Goal: Check status: Check status

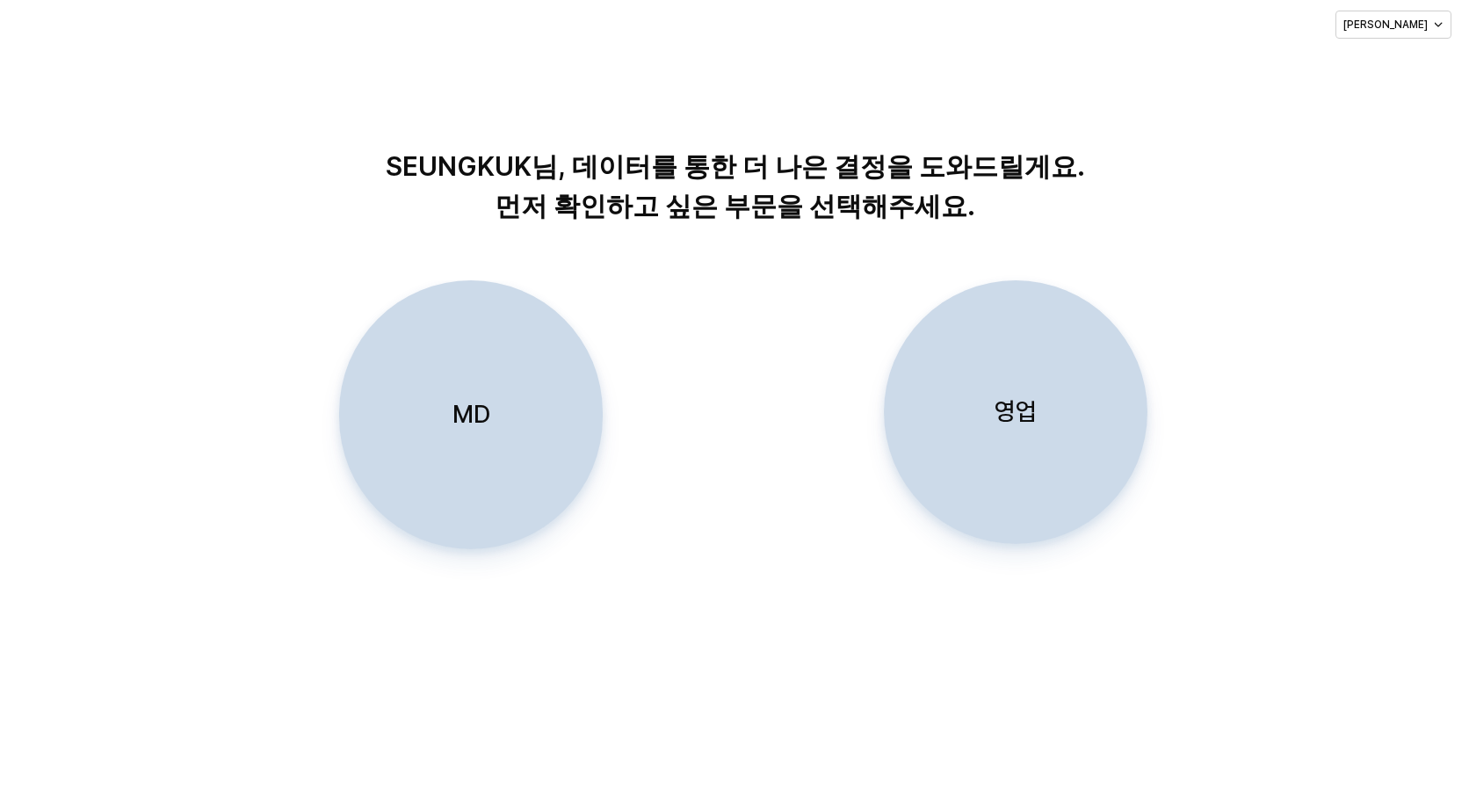
click at [1021, 409] on p "영업" at bounding box center [1015, 411] width 42 height 33
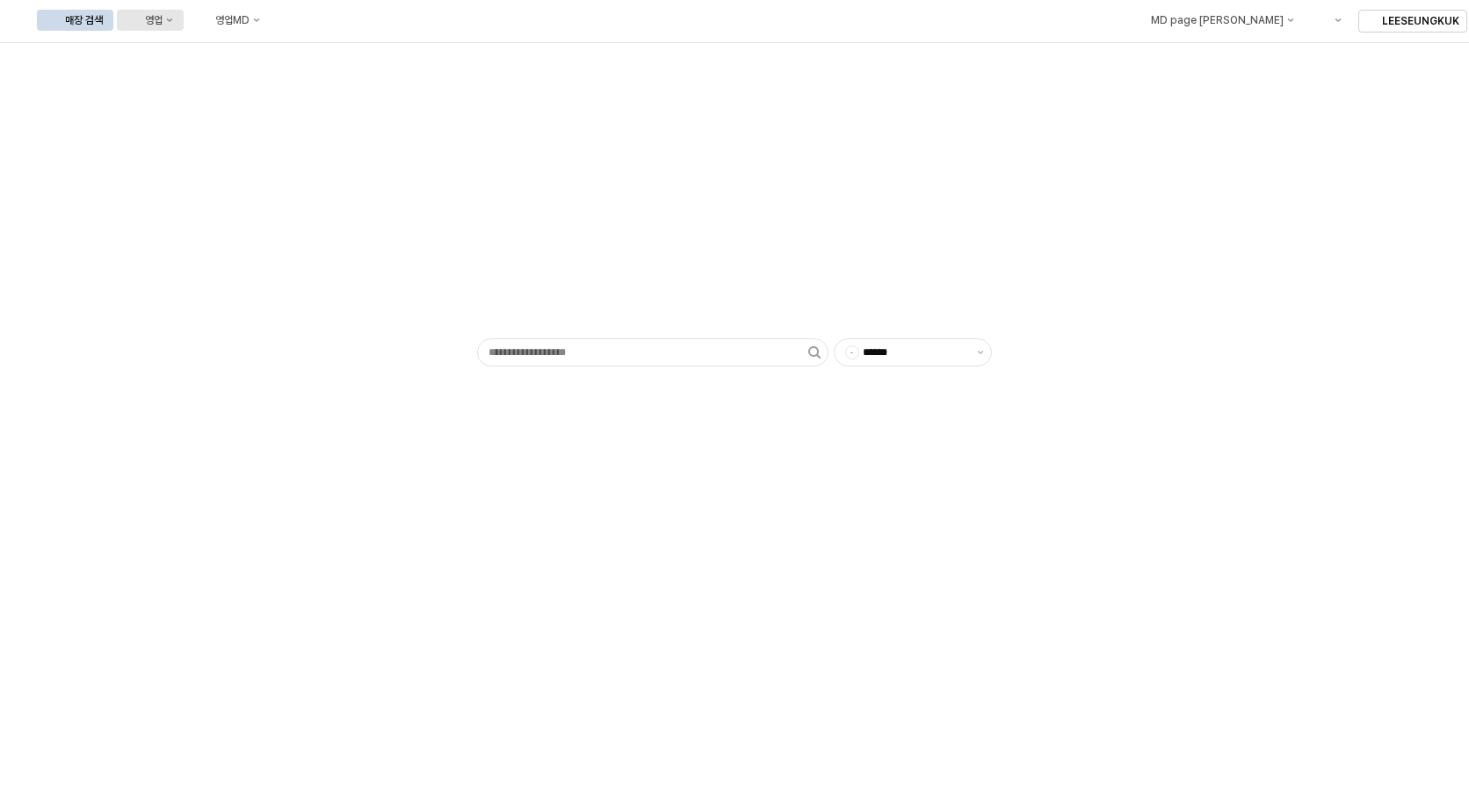
click at [173, 18] on icon "영업" at bounding box center [169, 20] width 7 height 7
click at [339, 54] on div "목표매출 달성현황" at bounding box center [345, 53] width 93 height 14
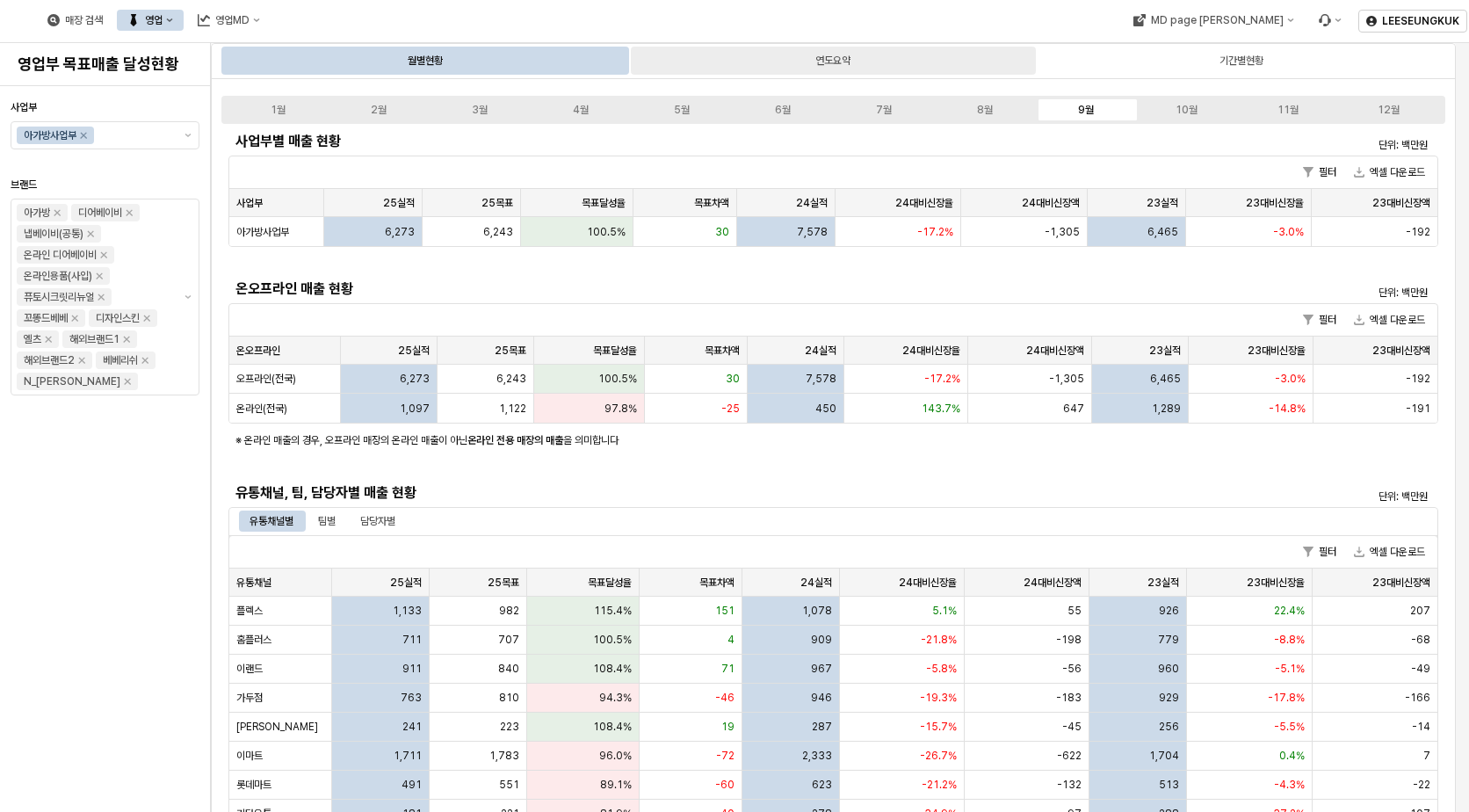
click at [879, 64] on div "연도요약" at bounding box center [832, 61] width 404 height 28
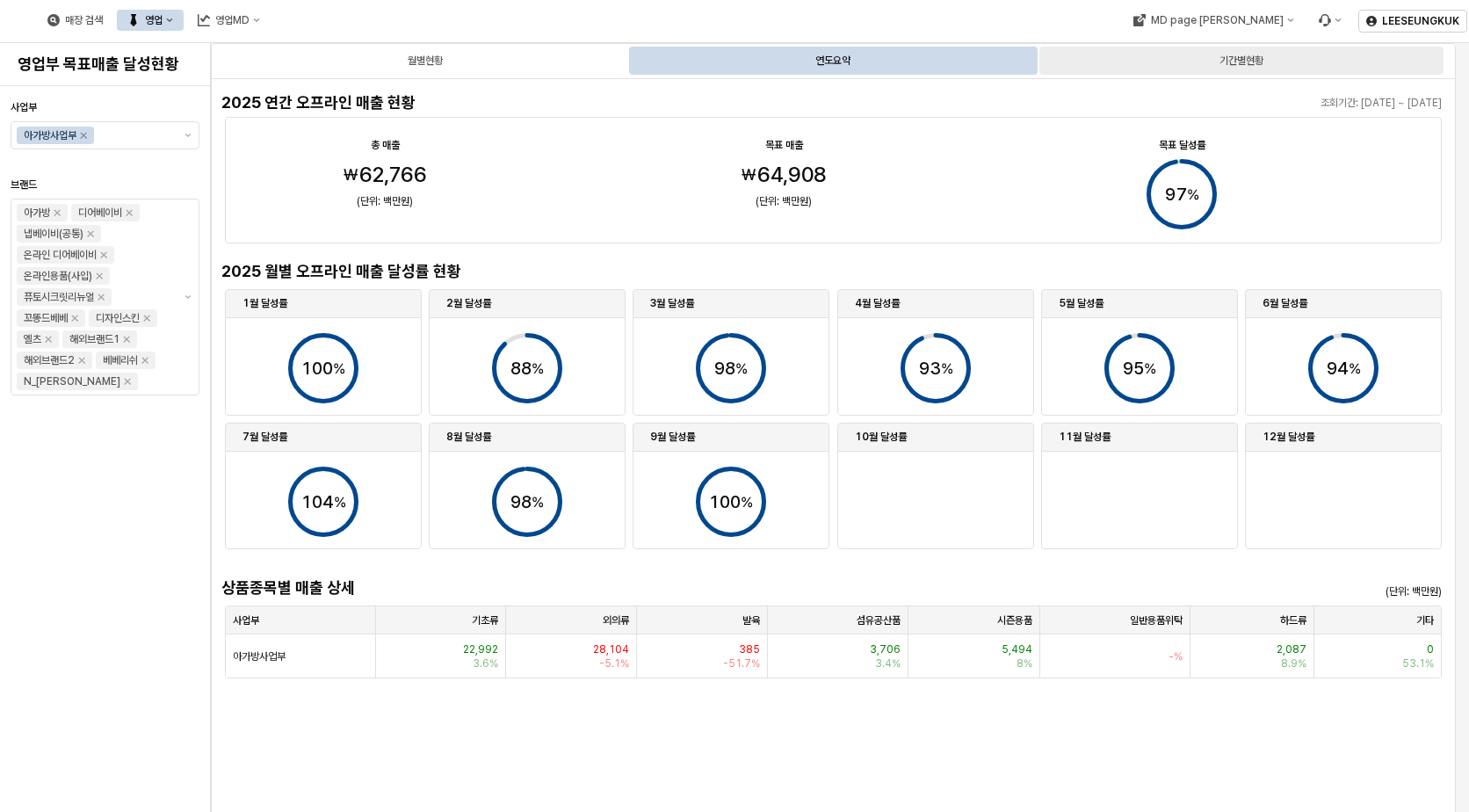
click at [1220, 57] on div "기간별현황" at bounding box center [1241, 61] width 44 height 21
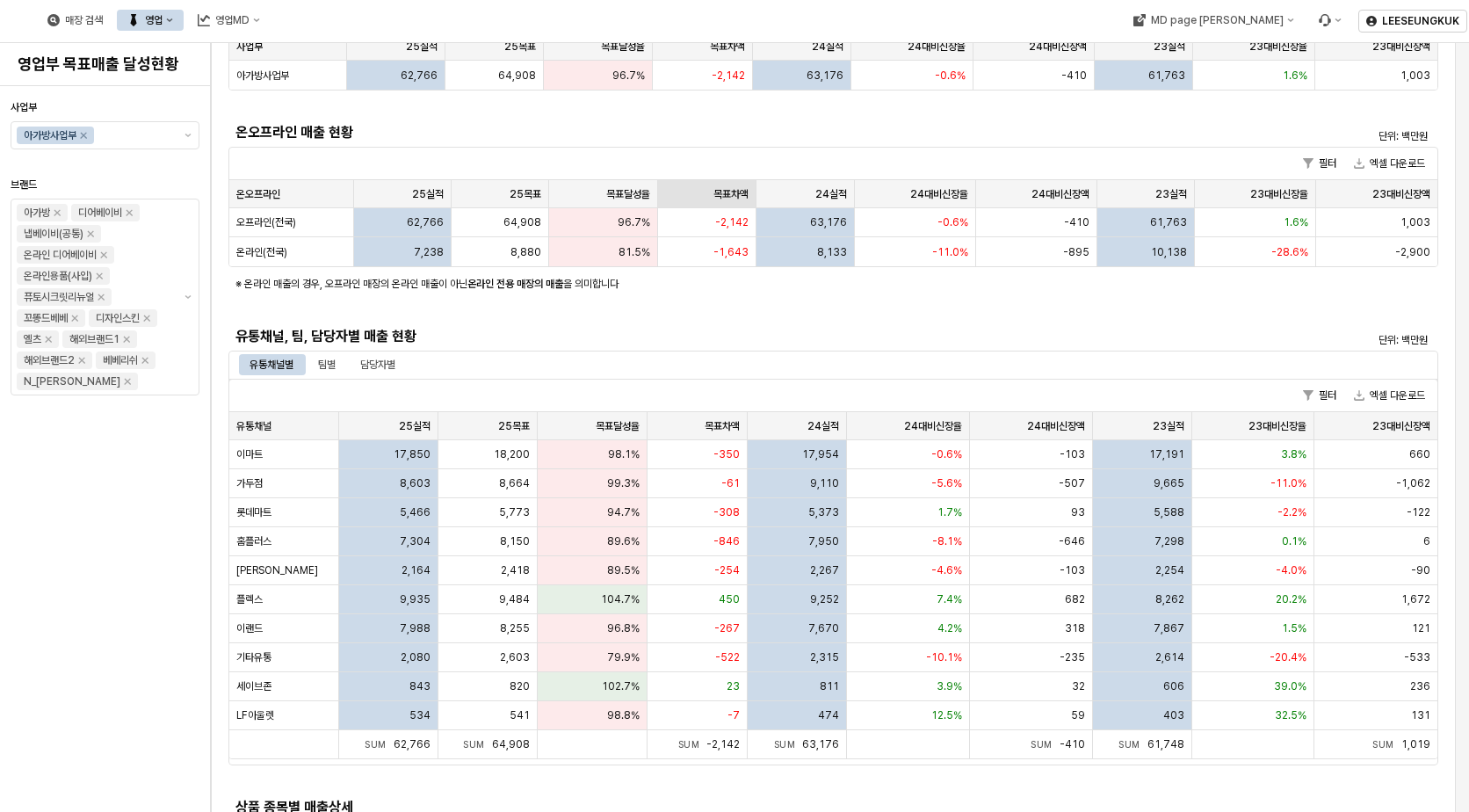
scroll to position [264, 0]
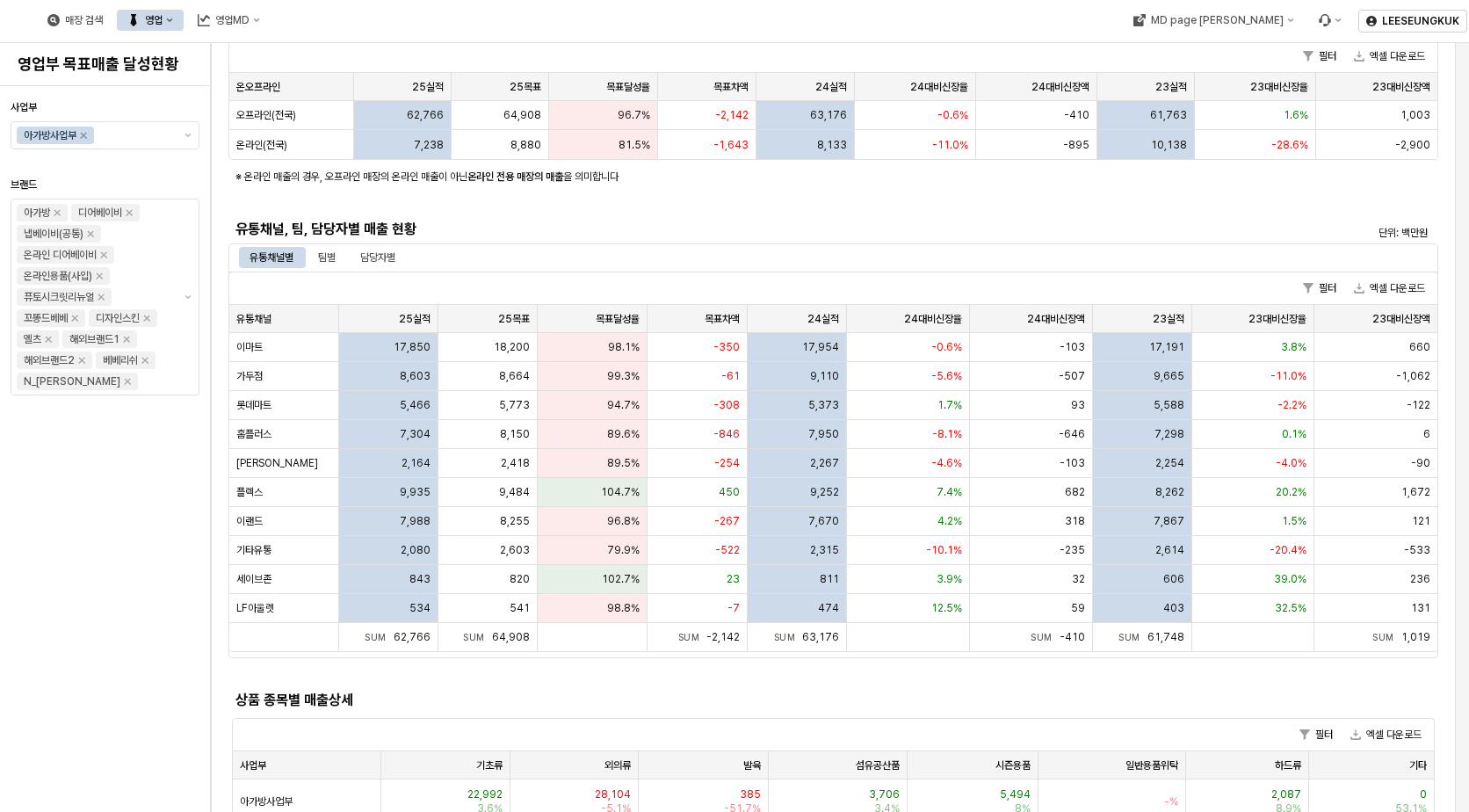
drag, startPoint x: 329, startPoint y: 251, endPoint x: 709, endPoint y: 403, distance: 409.3
click at [329, 253] on div "팀별" at bounding box center [327, 257] width 18 height 21
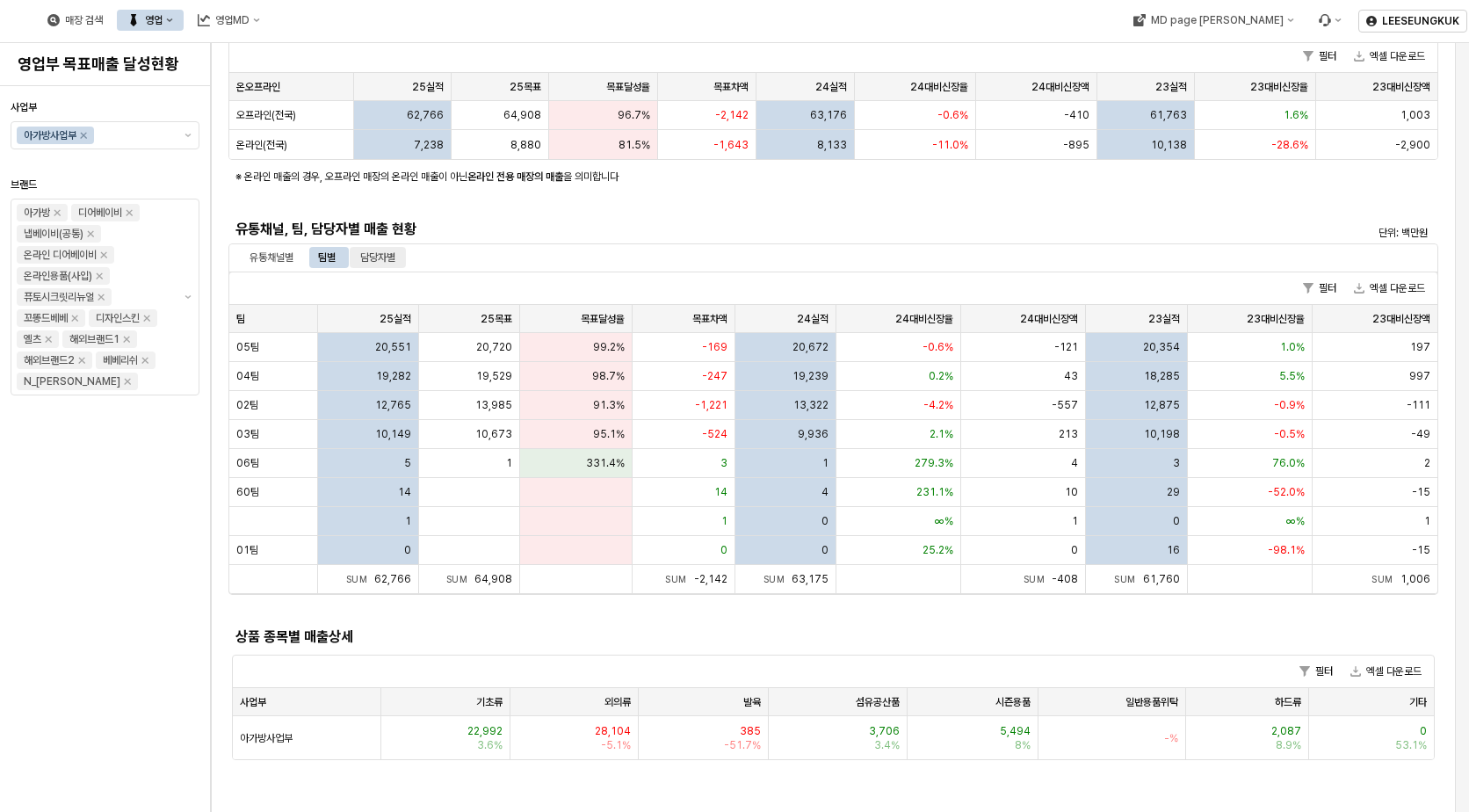
click at [386, 255] on div "담당자별" at bounding box center [377, 257] width 35 height 21
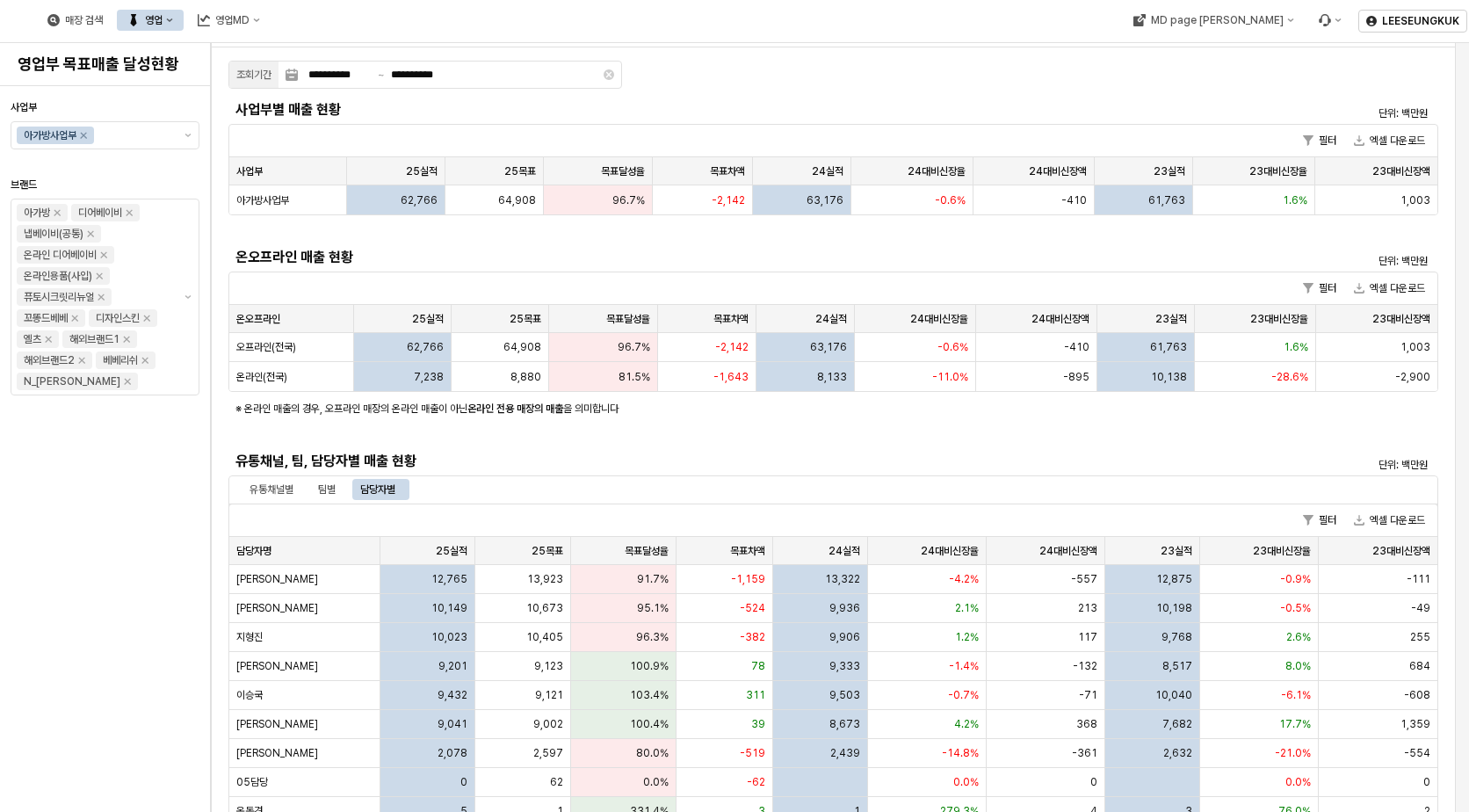
scroll to position [0, 0]
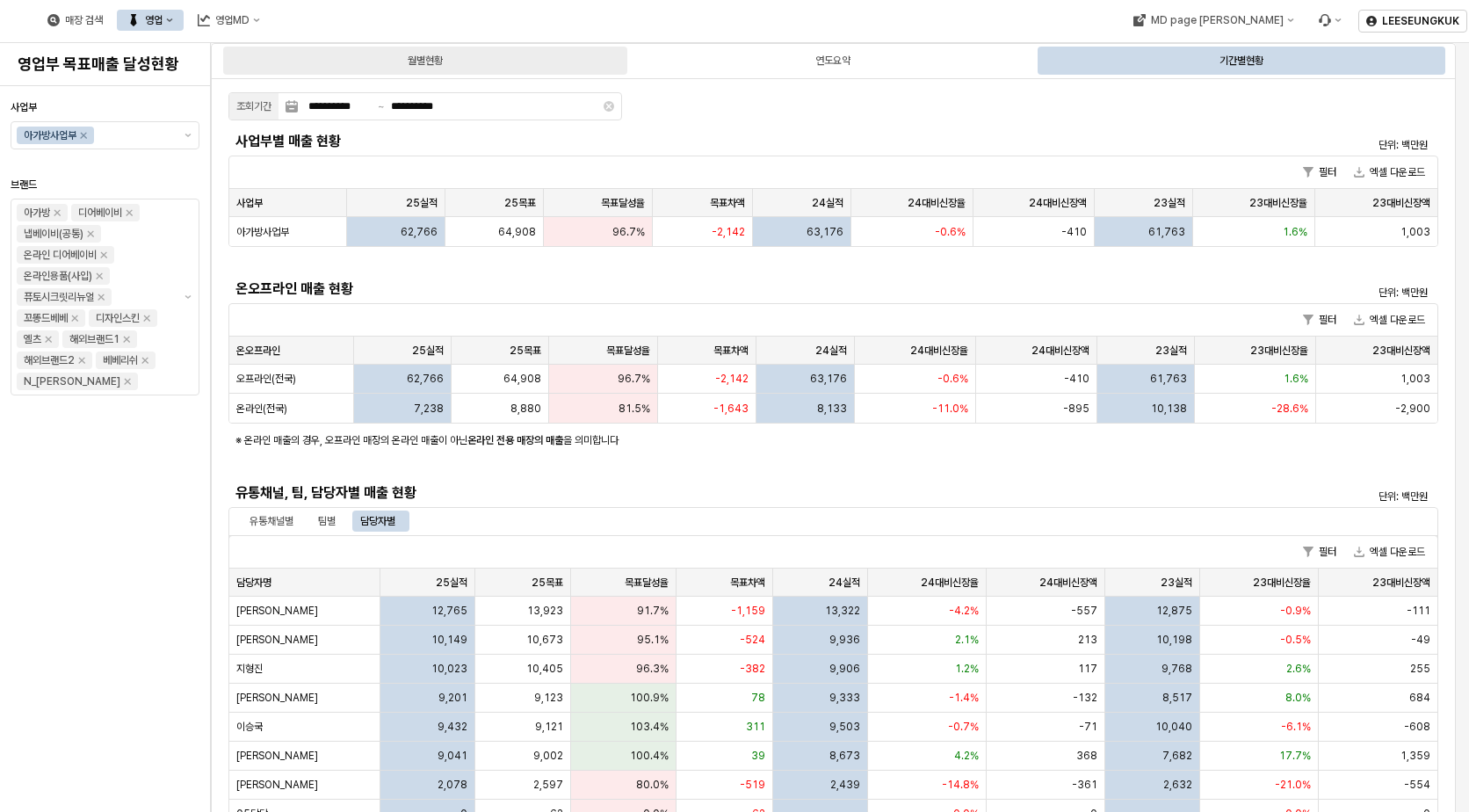
click at [471, 63] on div "월별현황" at bounding box center [426, 61] width 404 height 28
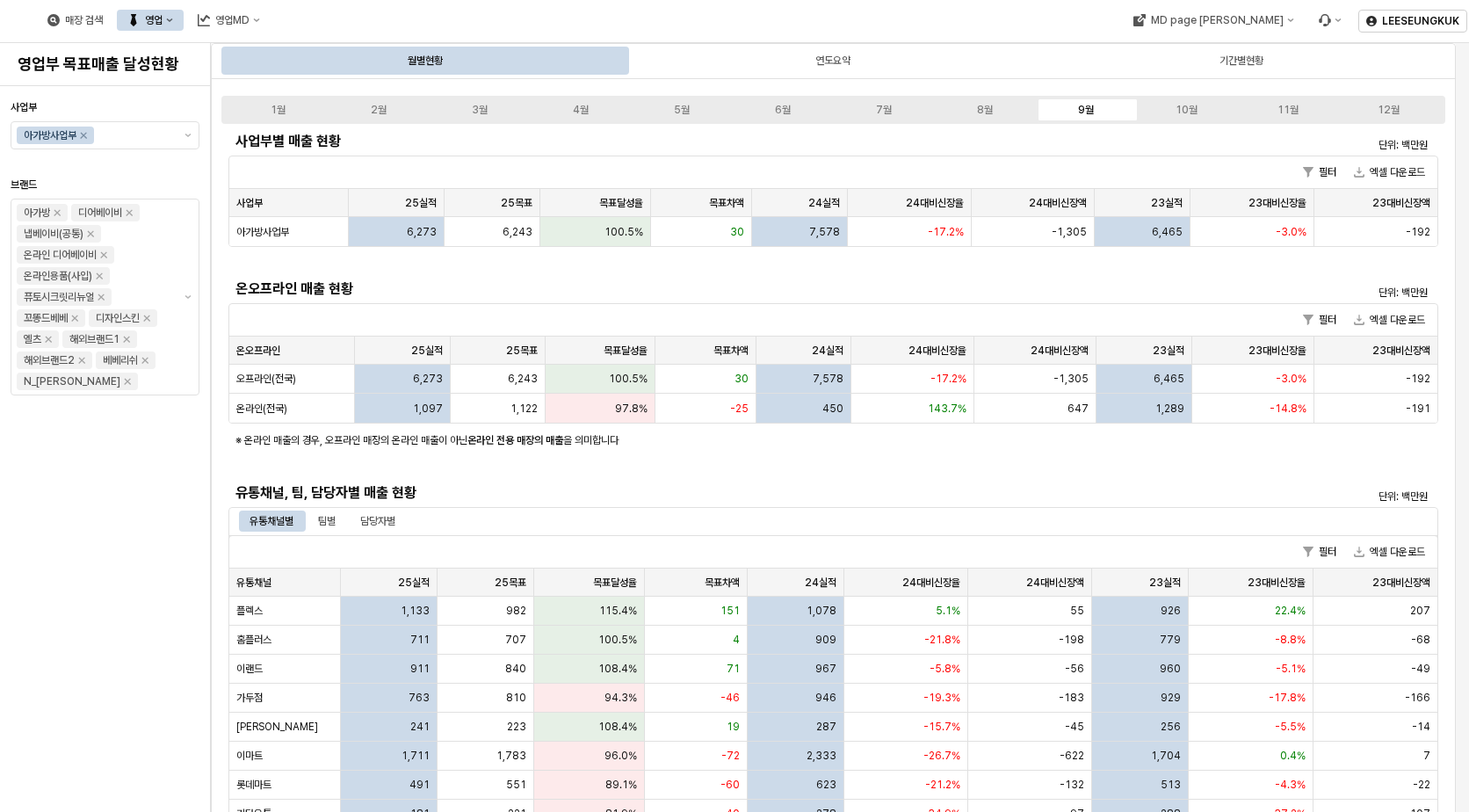
scroll to position [231, 0]
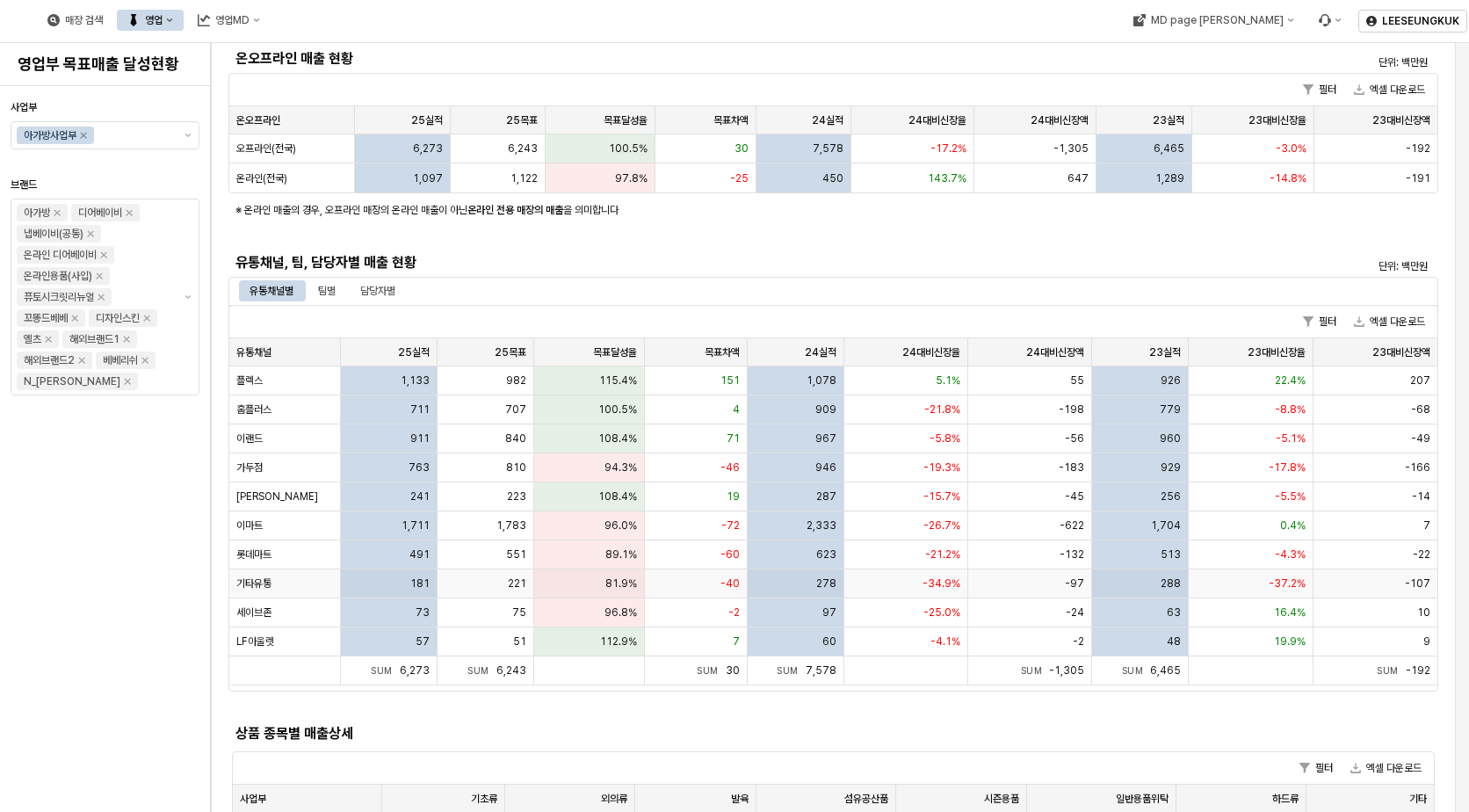
click at [623, 580] on span "81.9%" at bounding box center [621, 583] width 32 height 14
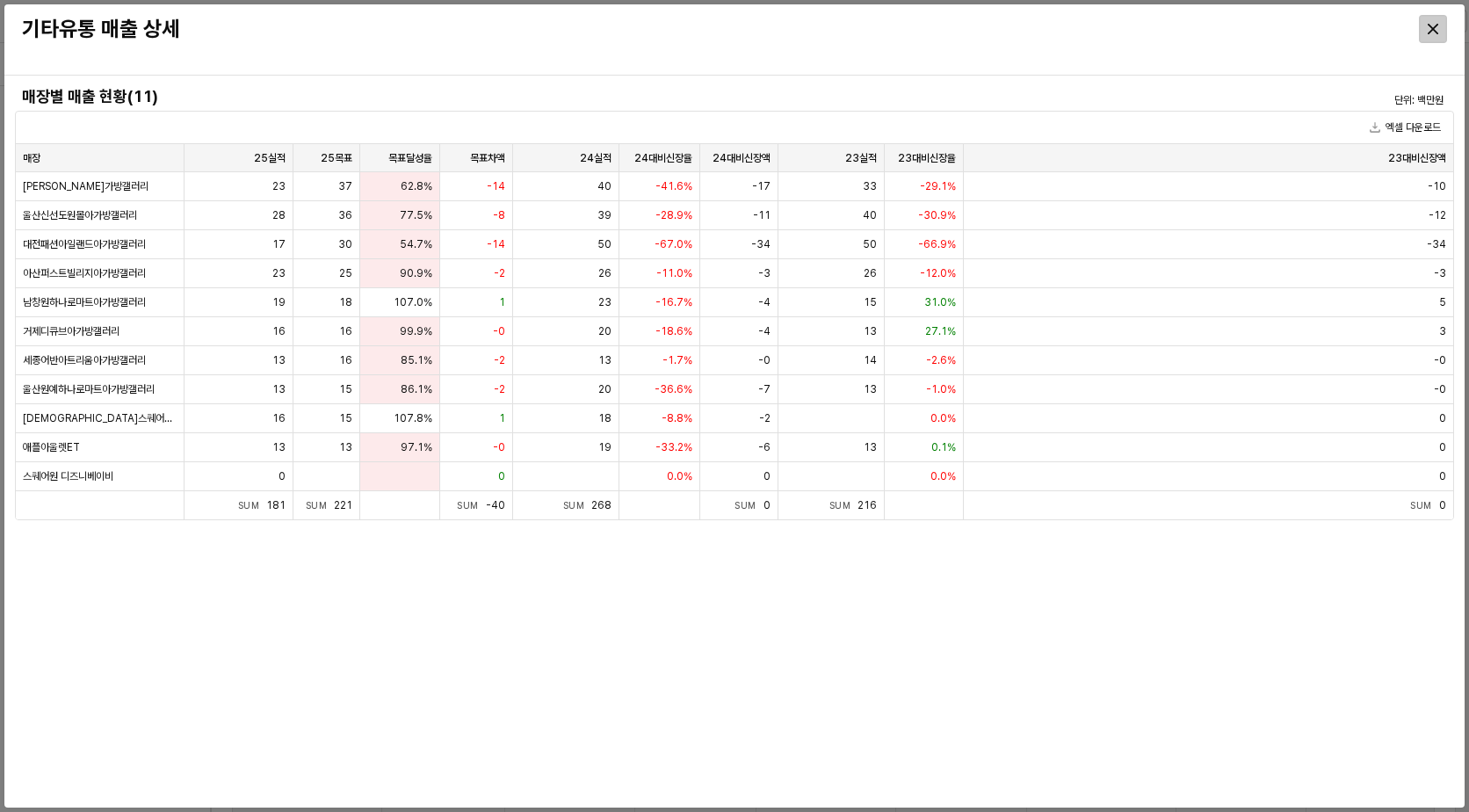
click at [1438, 28] on div "Close" at bounding box center [1433, 29] width 27 height 27
